Goal: Transaction & Acquisition: Purchase product/service

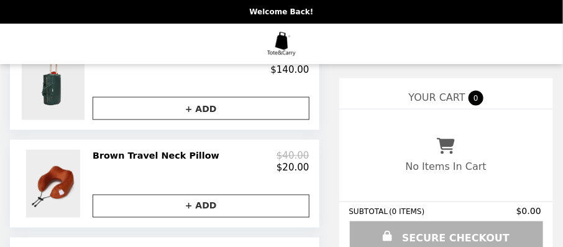
scroll to position [497, 0]
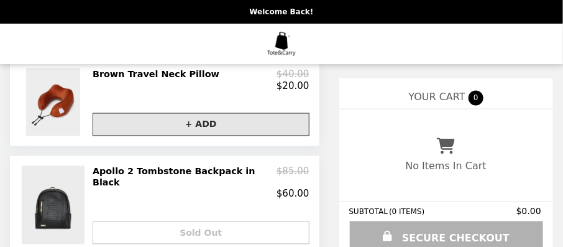
click at [195, 133] on button "+ ADD" at bounding box center [201, 124] width 217 height 23
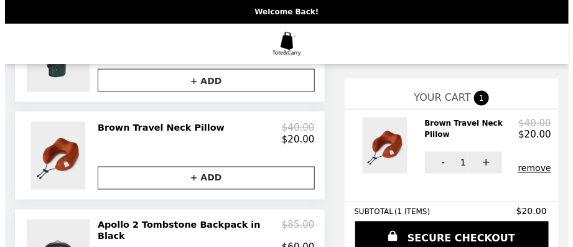
scroll to position [435, 0]
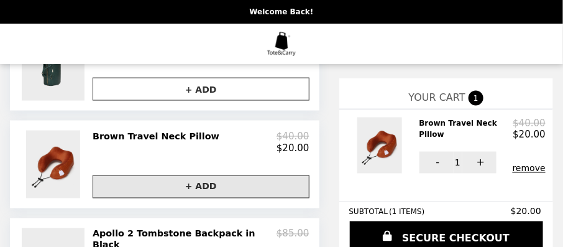
click at [179, 198] on button "+ ADD" at bounding box center [201, 186] width 217 height 23
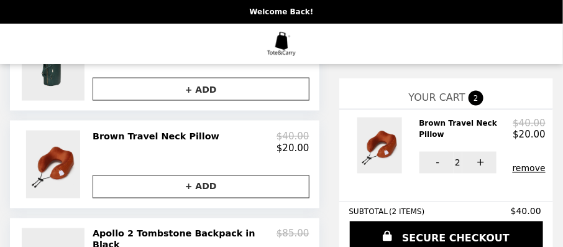
click at [420, 129] on h2 "Brown Travel Neck Pillow" at bounding box center [467, 129] width 94 height 23
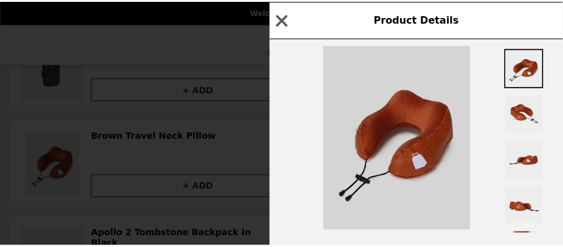
scroll to position [0, 0]
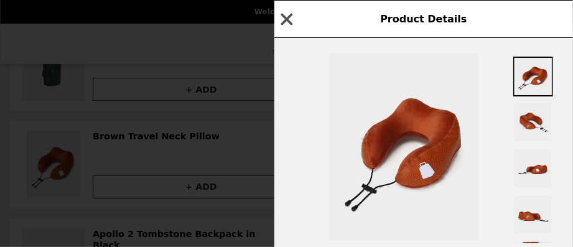
click at [286, 22] on icon "button" at bounding box center [286, 19] width 19 height 19
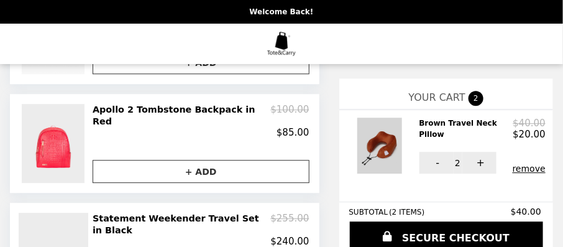
scroll to position [790, 0]
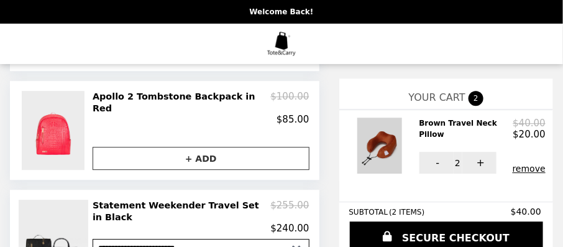
click at [361, 149] on img at bounding box center [382, 146] width 48 height 56
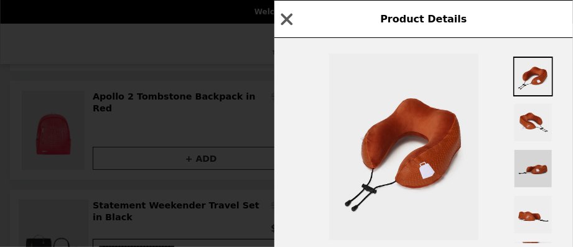
click at [541, 165] on img at bounding box center [533, 169] width 40 height 40
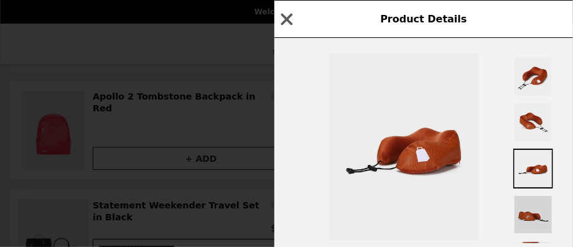
click at [520, 216] on img at bounding box center [533, 215] width 40 height 40
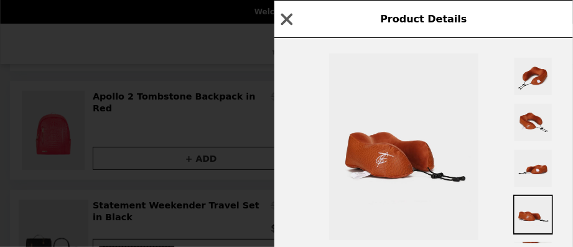
click at [285, 19] on icon "button" at bounding box center [286, 19] width 19 height 19
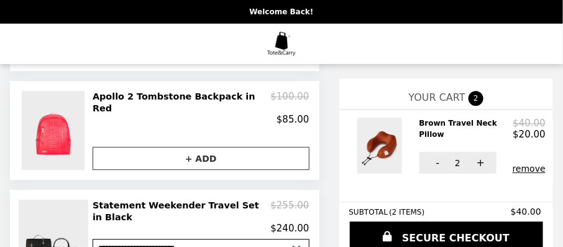
scroll to position [852, 0]
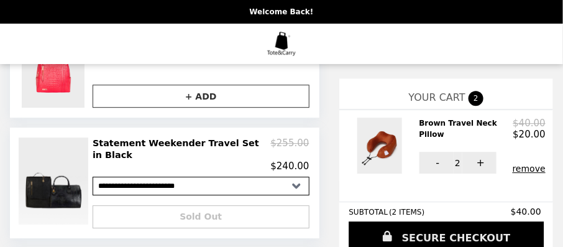
click at [434, 238] on link "SECURE CHECKOUT" at bounding box center [447, 237] width 196 height 32
